Goal: Task Accomplishment & Management: Use online tool/utility

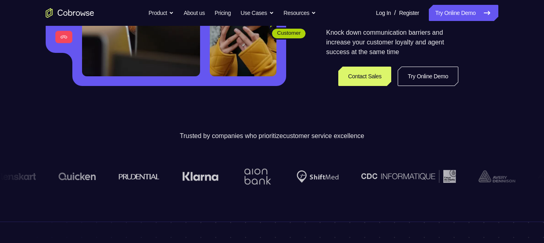
scroll to position [189, 0]
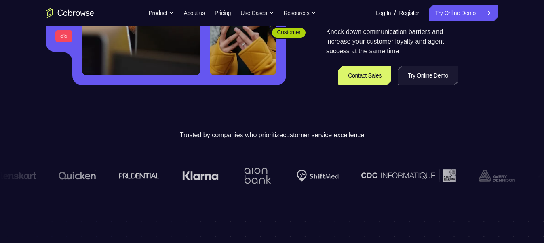
click at [416, 77] on link "Try Online Demo" at bounding box center [428, 75] width 61 height 19
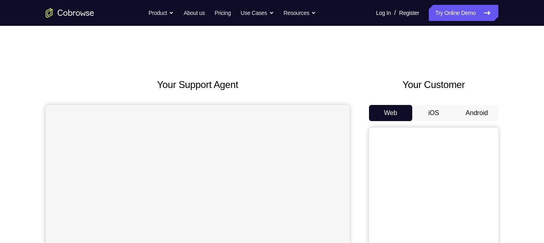
click at [467, 111] on button "Android" at bounding box center [476, 113] width 43 height 16
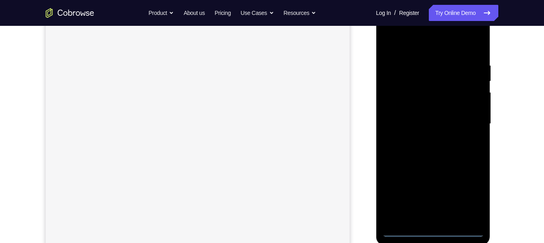
scroll to position [147, 0]
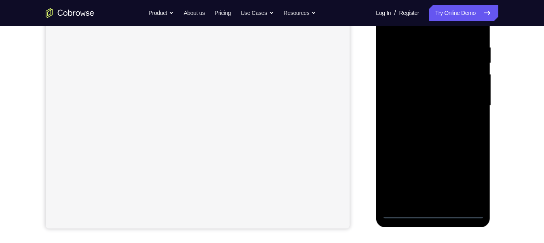
click at [438, 214] on div at bounding box center [433, 106] width 102 height 226
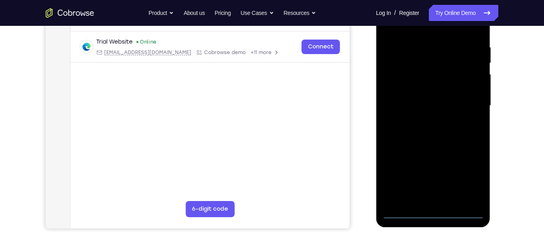
scroll to position [0, 0]
click at [436, 215] on div at bounding box center [433, 106] width 102 height 226
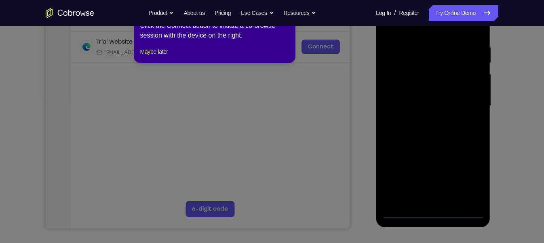
click at [467, 184] on icon at bounding box center [275, 121] width 551 height 243
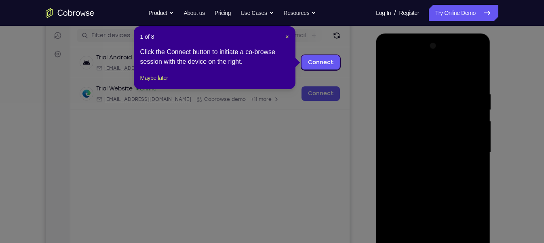
scroll to position [86, 0]
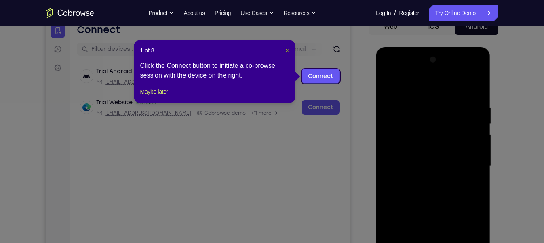
drag, startPoint x: 287, startPoint y: 51, endPoint x: 248, endPoint y: 37, distance: 40.8
click at [287, 51] on span "×" at bounding box center [286, 50] width 3 height 6
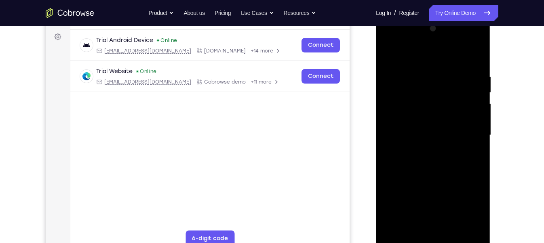
scroll to position [120, 0]
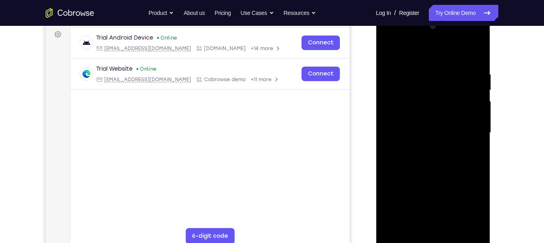
click at [468, 204] on div at bounding box center [433, 133] width 102 height 226
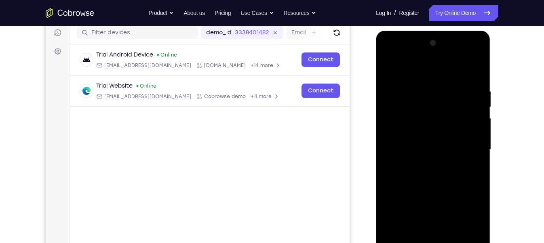
click at [391, 57] on div at bounding box center [433, 150] width 102 height 226
click at [399, 122] on div at bounding box center [433, 150] width 102 height 226
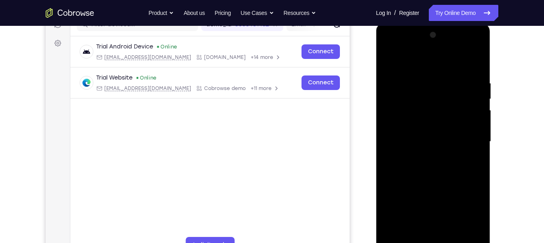
click at [435, 144] on div at bounding box center [433, 142] width 102 height 226
click at [434, 135] on div at bounding box center [433, 142] width 102 height 226
click at [430, 148] on div at bounding box center [433, 142] width 102 height 226
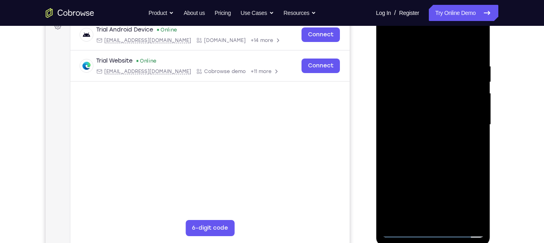
scroll to position [129, 0]
click at [428, 131] on div at bounding box center [433, 124] width 102 height 226
click at [453, 145] on div at bounding box center [433, 124] width 102 height 226
click at [450, 166] on div at bounding box center [433, 124] width 102 height 226
click at [458, 51] on div at bounding box center [433, 124] width 102 height 226
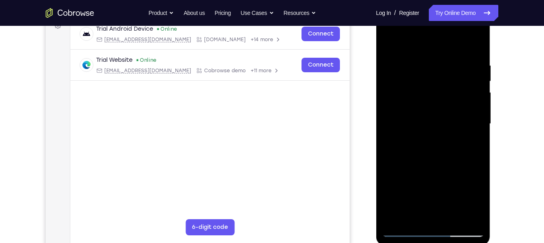
drag, startPoint x: 446, startPoint y: 166, endPoint x: 452, endPoint y: 116, distance: 50.9
click at [452, 116] on div at bounding box center [433, 124] width 102 height 226
drag, startPoint x: 427, startPoint y: 202, endPoint x: 424, endPoint y: 91, distance: 111.2
click at [424, 91] on div at bounding box center [433, 124] width 102 height 226
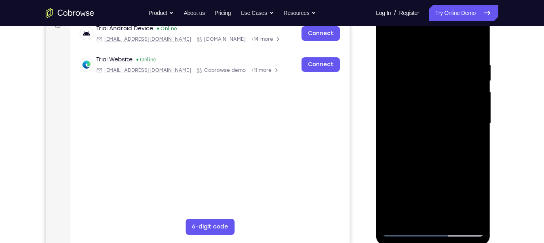
drag, startPoint x: 468, startPoint y: 50, endPoint x: 462, endPoint y: 196, distance: 146.8
click at [462, 196] on div at bounding box center [433, 124] width 102 height 226
drag, startPoint x: 468, startPoint y: 53, endPoint x: 458, endPoint y: 138, distance: 85.8
click at [458, 138] on div at bounding box center [433, 124] width 102 height 226
click at [473, 43] on div at bounding box center [433, 124] width 102 height 226
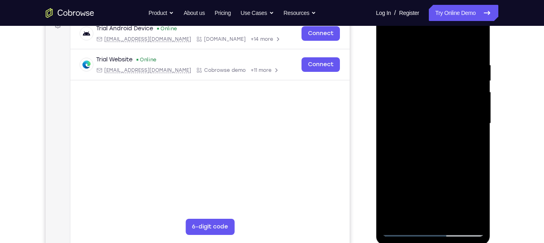
click at [446, 115] on div at bounding box center [433, 124] width 102 height 226
click at [390, 127] on div at bounding box center [433, 124] width 102 height 226
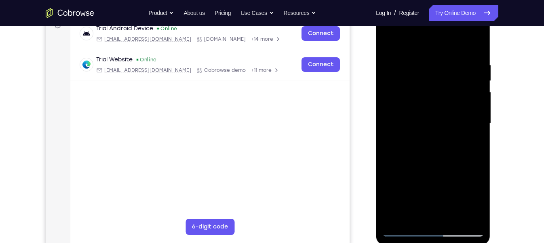
click at [390, 127] on div at bounding box center [433, 124] width 102 height 226
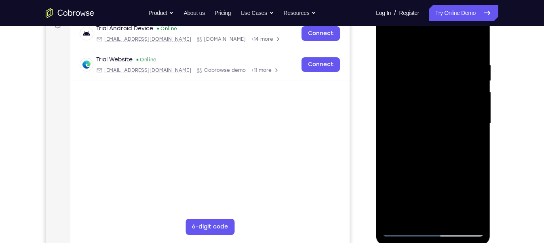
click at [390, 127] on div at bounding box center [433, 124] width 102 height 226
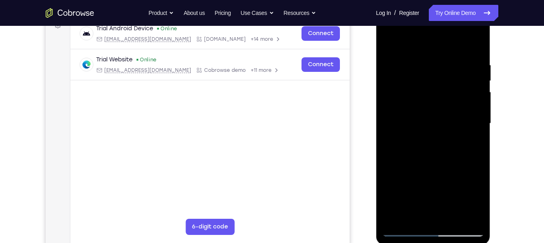
click at [390, 127] on div at bounding box center [433, 124] width 102 height 226
click at [390, 46] on div at bounding box center [433, 124] width 102 height 226
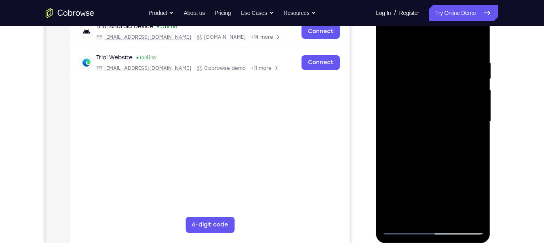
scroll to position [133, 0]
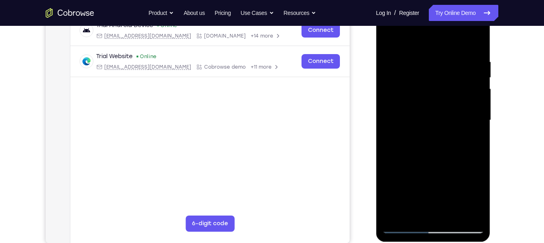
click at [409, 48] on div at bounding box center [433, 120] width 102 height 226
click at [476, 79] on div at bounding box center [433, 120] width 102 height 226
click at [476, 38] on div at bounding box center [433, 120] width 102 height 226
click at [440, 40] on div at bounding box center [433, 120] width 102 height 226
click at [477, 36] on div at bounding box center [433, 120] width 102 height 226
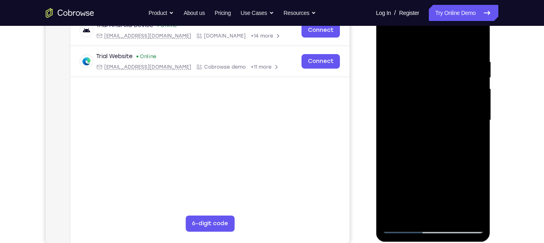
click at [471, 34] on div at bounding box center [433, 120] width 102 height 226
click at [476, 62] on div at bounding box center [433, 120] width 102 height 226
click at [474, 73] on div at bounding box center [433, 120] width 102 height 226
click at [463, 218] on div at bounding box center [433, 120] width 102 height 226
click at [477, 36] on div at bounding box center [433, 120] width 102 height 226
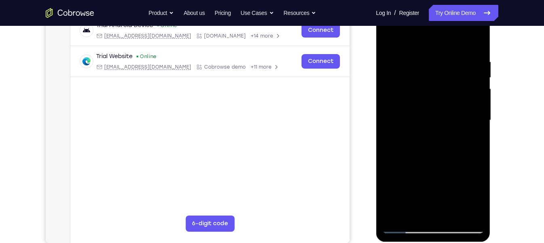
click at [476, 36] on div at bounding box center [433, 120] width 102 height 226
click at [405, 51] on div at bounding box center [433, 120] width 102 height 226
click at [479, 36] on div at bounding box center [433, 120] width 102 height 226
drag, startPoint x: 460, startPoint y: 74, endPoint x: 432, endPoint y: 205, distance: 134.7
click at [432, 205] on div at bounding box center [433, 120] width 102 height 226
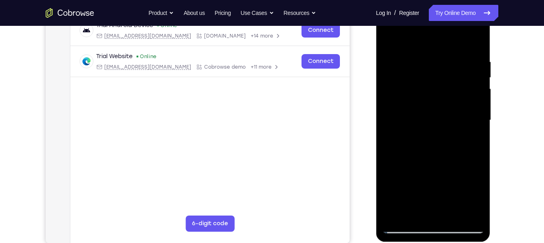
click at [401, 39] on div at bounding box center [433, 120] width 102 height 226
click at [442, 82] on div at bounding box center [433, 120] width 102 height 226
click at [477, 41] on div at bounding box center [433, 120] width 102 height 226
click at [457, 76] on div at bounding box center [433, 120] width 102 height 226
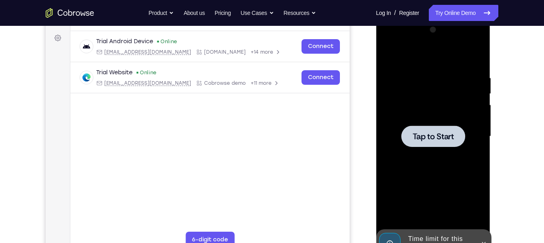
scroll to position [119, 0]
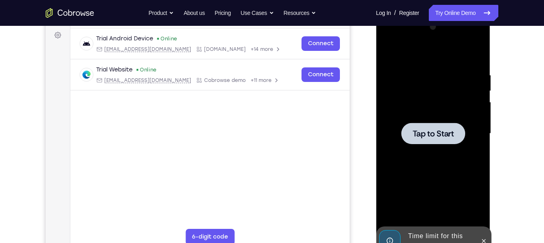
click at [430, 126] on div at bounding box center [433, 133] width 64 height 21
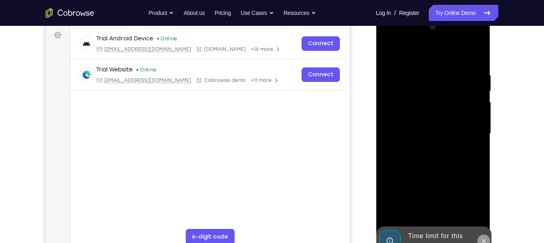
click at [485, 238] on icon at bounding box center [483, 241] width 6 height 6
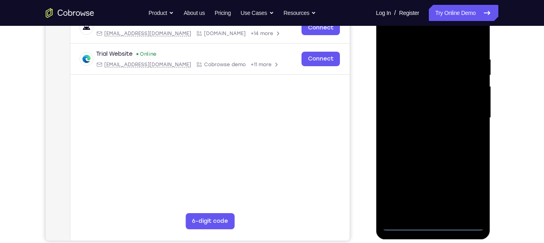
scroll to position [135, 0]
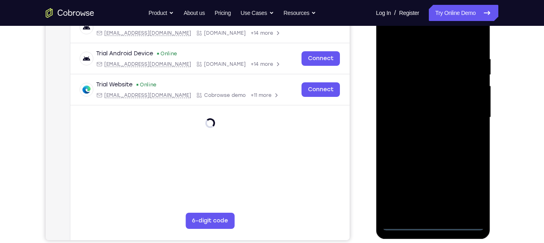
click at [428, 224] on div at bounding box center [433, 117] width 102 height 226
click at [468, 192] on div at bounding box center [433, 117] width 102 height 226
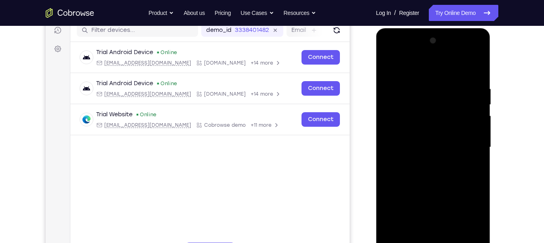
scroll to position [104, 0]
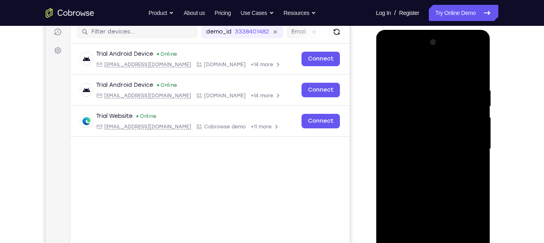
click at [390, 57] on div at bounding box center [433, 149] width 102 height 226
click at [471, 146] on div at bounding box center [433, 149] width 102 height 226
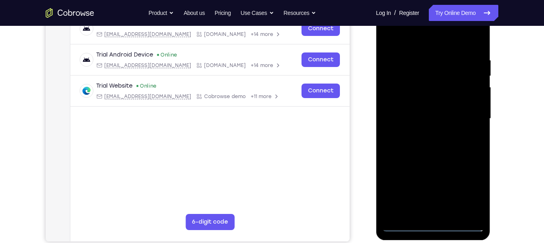
scroll to position [135, 0]
click at [429, 134] on div at bounding box center [433, 118] width 102 height 226
click at [428, 133] on div at bounding box center [433, 118] width 102 height 226
drag, startPoint x: 434, startPoint y: 103, endPoint x: 436, endPoint y: 86, distance: 16.3
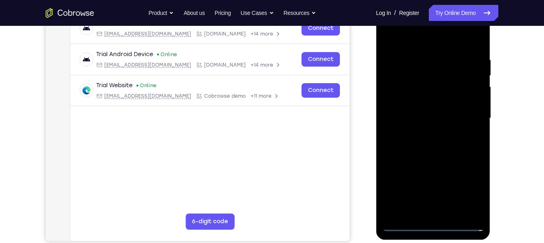
click at [436, 86] on div at bounding box center [433, 118] width 102 height 226
click at [434, 65] on div at bounding box center [433, 118] width 102 height 226
click at [438, 84] on div at bounding box center [433, 118] width 102 height 226
click at [438, 103] on div at bounding box center [433, 118] width 102 height 226
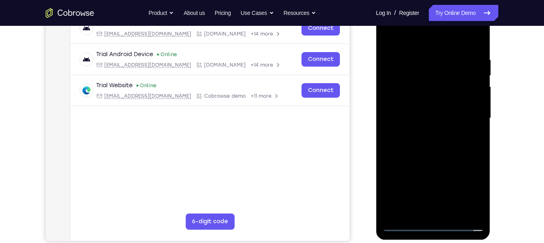
click at [442, 144] on div at bounding box center [433, 118] width 102 height 226
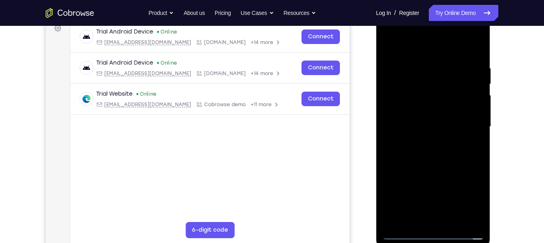
scroll to position [128, 0]
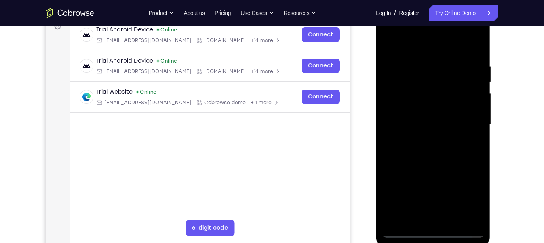
click at [442, 147] on div at bounding box center [433, 125] width 102 height 226
click at [429, 148] on div at bounding box center [433, 125] width 102 height 226
click at [441, 214] on div at bounding box center [433, 125] width 102 height 226
click at [439, 213] on div at bounding box center [433, 125] width 102 height 226
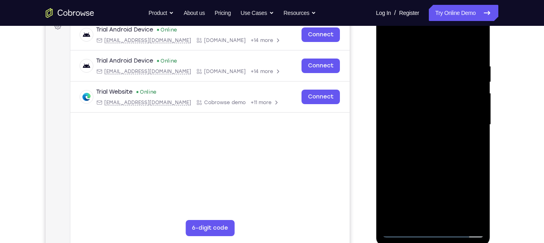
click at [453, 150] on div at bounding box center [433, 125] width 102 height 226
click at [474, 60] on div at bounding box center [433, 125] width 102 height 226
click at [451, 158] on div at bounding box center [433, 125] width 102 height 226
click at [476, 58] on div at bounding box center [433, 125] width 102 height 226
drag, startPoint x: 459, startPoint y: 139, endPoint x: 461, endPoint y: 212, distance: 73.6
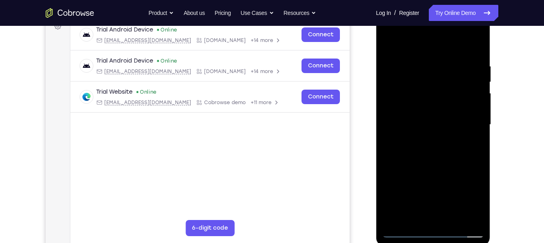
click at [461, 212] on div at bounding box center [433, 125] width 102 height 226
drag, startPoint x: 432, startPoint y: 47, endPoint x: 428, endPoint y: 13, distance: 33.8
click at [428, 13] on div at bounding box center [433, 125] width 102 height 226
click at [441, 158] on div at bounding box center [433, 125] width 102 height 226
click at [424, 65] on div at bounding box center [433, 125] width 102 height 226
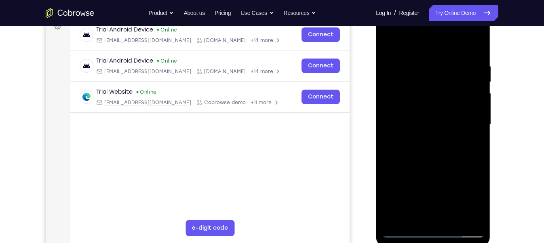
drag, startPoint x: 475, startPoint y: 112, endPoint x: 457, endPoint y: 117, distance: 19.3
click at [457, 117] on div at bounding box center [433, 125] width 102 height 226
drag, startPoint x: 474, startPoint y: 116, endPoint x: 432, endPoint y: 147, distance: 52.0
click at [432, 147] on div at bounding box center [433, 125] width 102 height 226
drag, startPoint x: 474, startPoint y: 143, endPoint x: 435, endPoint y: 153, distance: 40.5
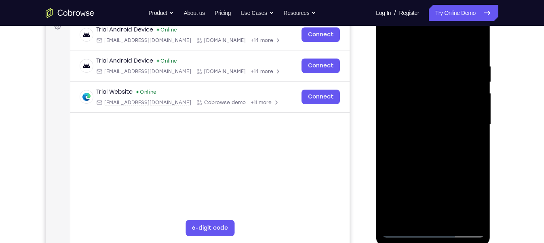
click at [435, 153] on div at bounding box center [433, 125] width 102 height 226
click at [474, 47] on div at bounding box center [433, 125] width 102 height 226
click at [455, 220] on div at bounding box center [433, 125] width 102 height 226
click at [429, 165] on div at bounding box center [433, 125] width 102 height 226
click at [440, 121] on div at bounding box center [433, 125] width 102 height 226
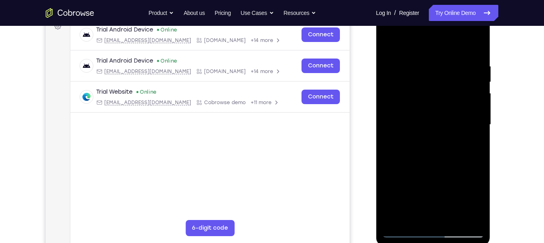
click at [392, 47] on div at bounding box center [433, 125] width 102 height 226
click at [397, 137] on div at bounding box center [433, 125] width 102 height 226
click at [409, 46] on div at bounding box center [433, 125] width 102 height 226
drag, startPoint x: 431, startPoint y: 177, endPoint x: 447, endPoint y: 135, distance: 45.8
click at [447, 135] on div at bounding box center [433, 125] width 102 height 226
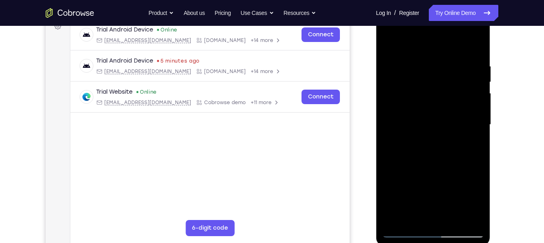
scroll to position [129, 0]
click at [408, 146] on div at bounding box center [433, 124] width 102 height 226
click at [478, 79] on div at bounding box center [433, 124] width 102 height 226
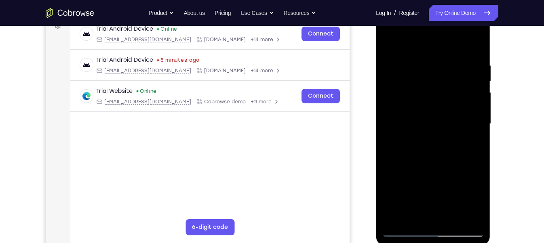
click at [478, 79] on div at bounding box center [433, 124] width 102 height 226
click at [474, 218] on div at bounding box center [433, 124] width 102 height 226
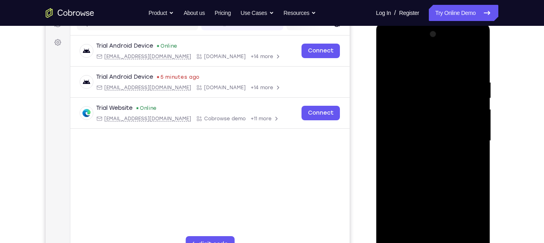
scroll to position [99, 0]
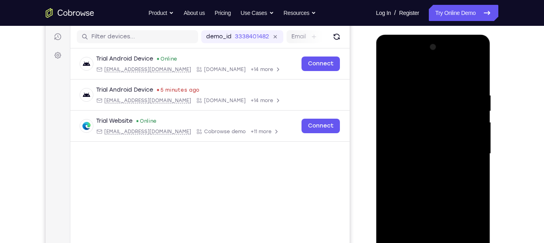
click at [409, 110] on div at bounding box center [433, 154] width 102 height 226
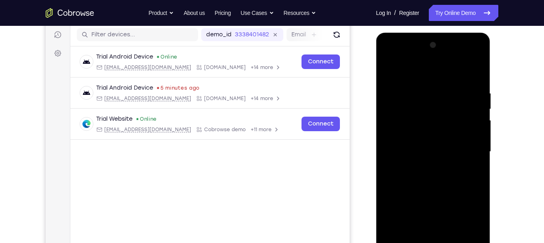
click at [474, 128] on div at bounding box center [433, 152] width 102 height 226
click at [476, 117] on div at bounding box center [433, 152] width 102 height 226
click at [477, 114] on div at bounding box center [433, 152] width 102 height 226
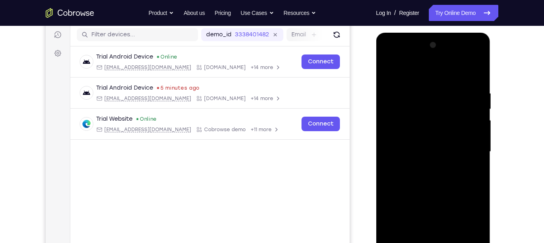
click at [477, 114] on div at bounding box center [433, 152] width 102 height 226
click at [474, 137] on div at bounding box center [433, 152] width 102 height 226
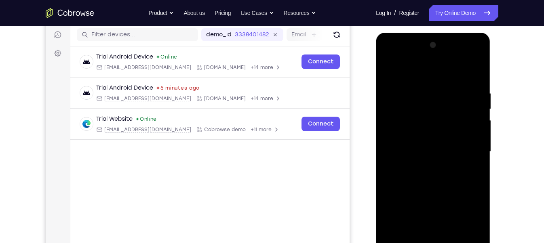
click at [465, 151] on div at bounding box center [433, 152] width 102 height 226
click at [472, 143] on div at bounding box center [433, 152] width 102 height 226
click at [473, 126] on div at bounding box center [433, 152] width 102 height 226
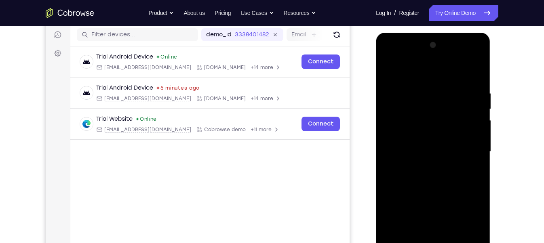
click at [392, 142] on div at bounding box center [433, 152] width 102 height 226
click at [473, 81] on div at bounding box center [433, 152] width 102 height 226
click at [471, 111] on div at bounding box center [433, 152] width 102 height 226
click at [479, 132] on div at bounding box center [433, 152] width 102 height 226
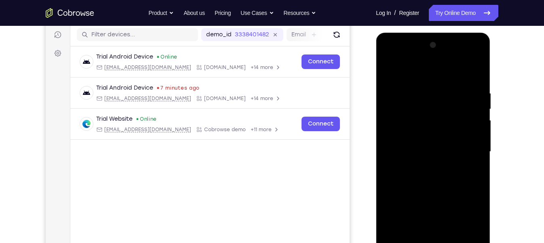
click at [479, 132] on div at bounding box center [433, 152] width 102 height 226
click at [476, 137] on div at bounding box center [433, 152] width 102 height 226
click at [474, 116] on div at bounding box center [433, 152] width 102 height 226
click at [476, 112] on div at bounding box center [433, 152] width 102 height 226
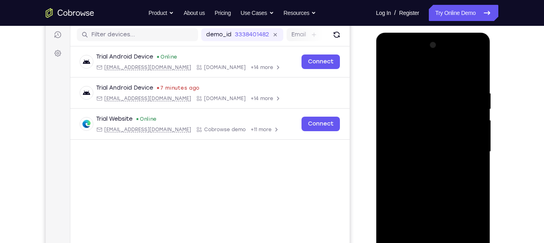
drag, startPoint x: 398, startPoint y: 134, endPoint x: 468, endPoint y: 110, distance: 74.4
click at [468, 110] on div at bounding box center [433, 152] width 102 height 226
click at [429, 106] on div at bounding box center [433, 152] width 102 height 226
click at [438, 116] on div at bounding box center [433, 152] width 102 height 226
drag, startPoint x: 438, startPoint y: 154, endPoint x: 451, endPoint y: 97, distance: 58.1
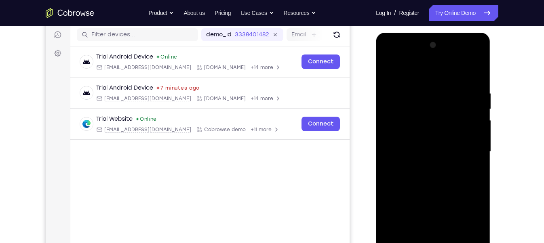
click at [451, 97] on div at bounding box center [433, 152] width 102 height 226
drag, startPoint x: 438, startPoint y: 190, endPoint x: 449, endPoint y: 136, distance: 55.5
click at [449, 136] on div at bounding box center [433, 152] width 102 height 226
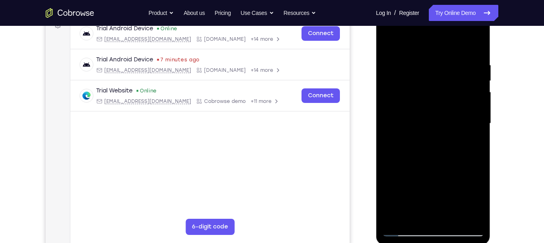
scroll to position [130, 0]
drag, startPoint x: 433, startPoint y: 175, endPoint x: 434, endPoint y: 98, distance: 76.8
click at [434, 98] on div at bounding box center [433, 123] width 102 height 226
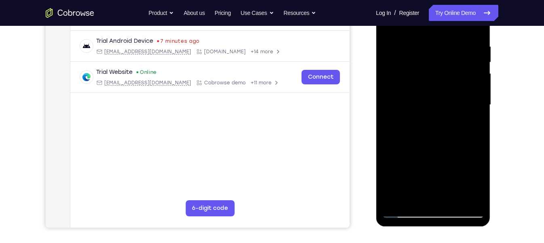
scroll to position [152, 0]
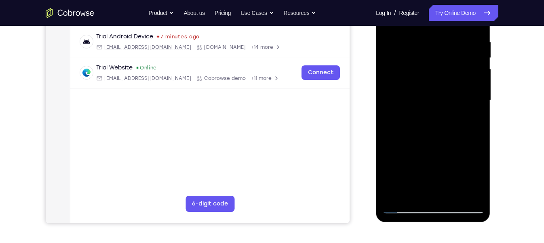
drag, startPoint x: 446, startPoint y: 77, endPoint x: 437, endPoint y: 188, distance: 110.7
click at [437, 188] on div at bounding box center [433, 100] width 102 height 226
drag, startPoint x: 444, startPoint y: 65, endPoint x: 424, endPoint y: 192, distance: 128.1
click at [424, 192] on div at bounding box center [433, 100] width 102 height 226
drag, startPoint x: 424, startPoint y: 54, endPoint x: 424, endPoint y: 177, distance: 122.4
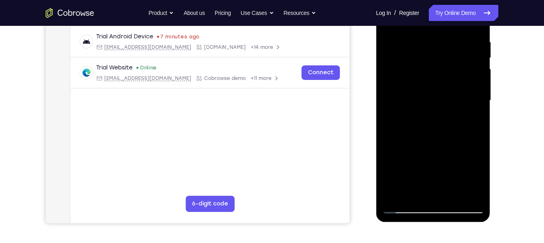
click at [424, 177] on div at bounding box center [433, 100] width 102 height 226
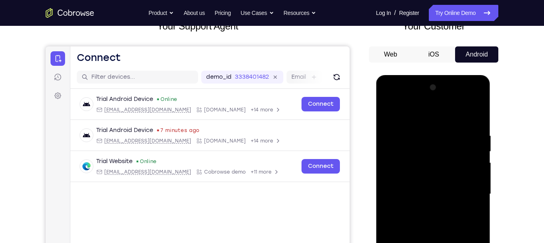
scroll to position [58, 0]
drag, startPoint x: 444, startPoint y: 202, endPoint x: 436, endPoint y: 254, distance: 52.4
click at [436, 243] on div at bounding box center [433, 195] width 102 height 226
drag, startPoint x: 472, startPoint y: 207, endPoint x: 430, endPoint y: 208, distance: 41.2
click at [430, 208] on div at bounding box center [433, 195] width 102 height 226
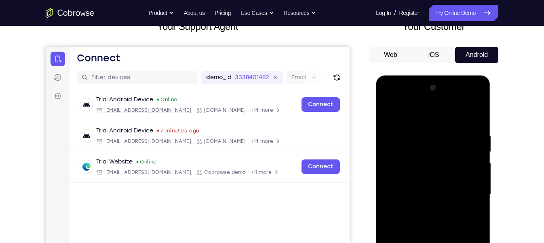
drag, startPoint x: 477, startPoint y: 196, endPoint x: 434, endPoint y: 201, distance: 43.2
click at [434, 201] on div at bounding box center [433, 195] width 102 height 226
drag, startPoint x: 409, startPoint y: 201, endPoint x: 467, endPoint y: 197, distance: 57.9
click at [467, 197] on div at bounding box center [433, 195] width 102 height 226
click at [394, 199] on div at bounding box center [433, 195] width 102 height 226
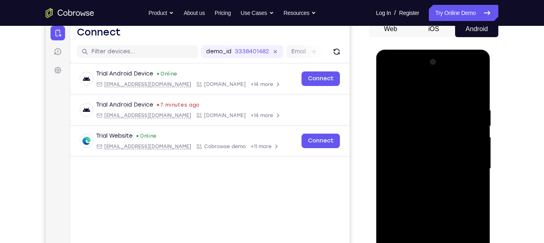
scroll to position [85, 0]
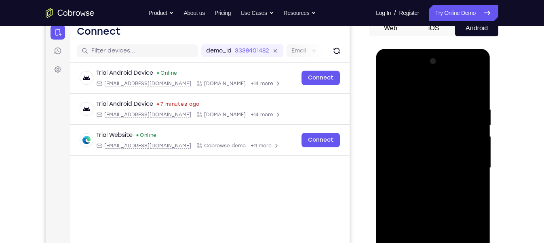
click at [471, 151] on div at bounding box center [433, 168] width 102 height 226
click at [476, 124] on div at bounding box center [433, 168] width 102 height 226
click at [476, 125] on div at bounding box center [433, 168] width 102 height 226
click at [472, 154] on div at bounding box center [433, 168] width 102 height 226
drag, startPoint x: 472, startPoint y: 156, endPoint x: 402, endPoint y: 173, distance: 72.5
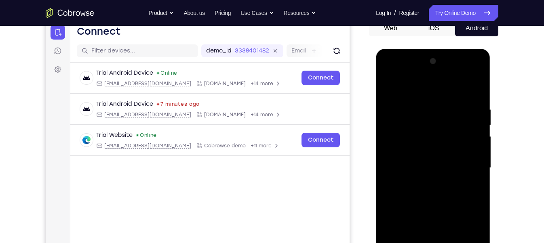
click at [402, 173] on div at bounding box center [433, 168] width 102 height 226
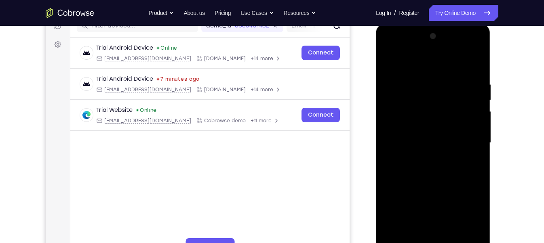
drag, startPoint x: 473, startPoint y: 105, endPoint x: 394, endPoint y: 140, distance: 86.1
click at [394, 140] on div at bounding box center [433, 143] width 102 height 226
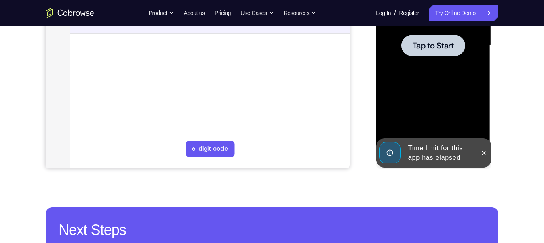
scroll to position [211, 0]
